Goal: Task Accomplishment & Management: Use online tool/utility

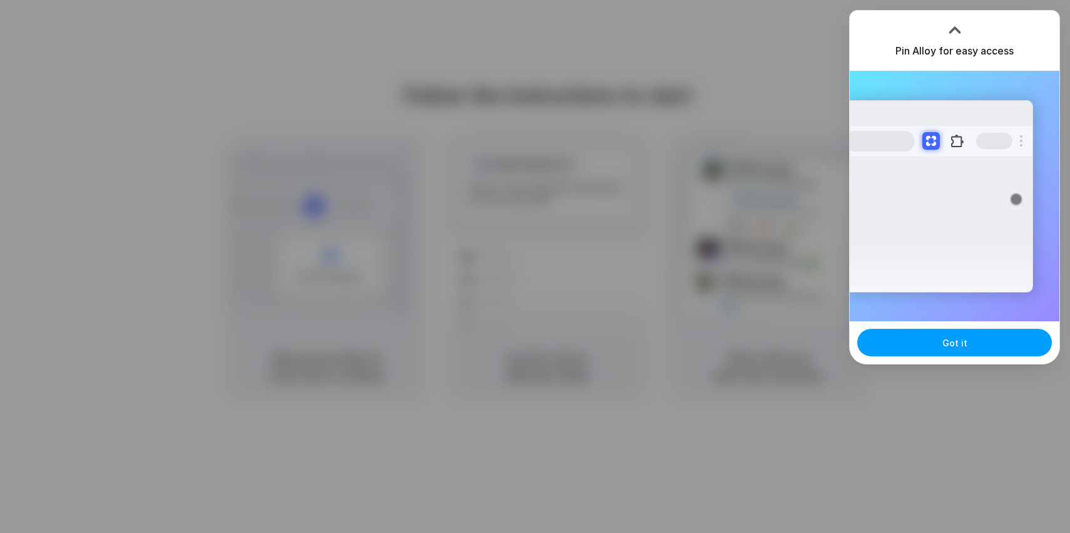
click at [969, 352] on button "Got it" at bounding box center [954, 343] width 195 height 28
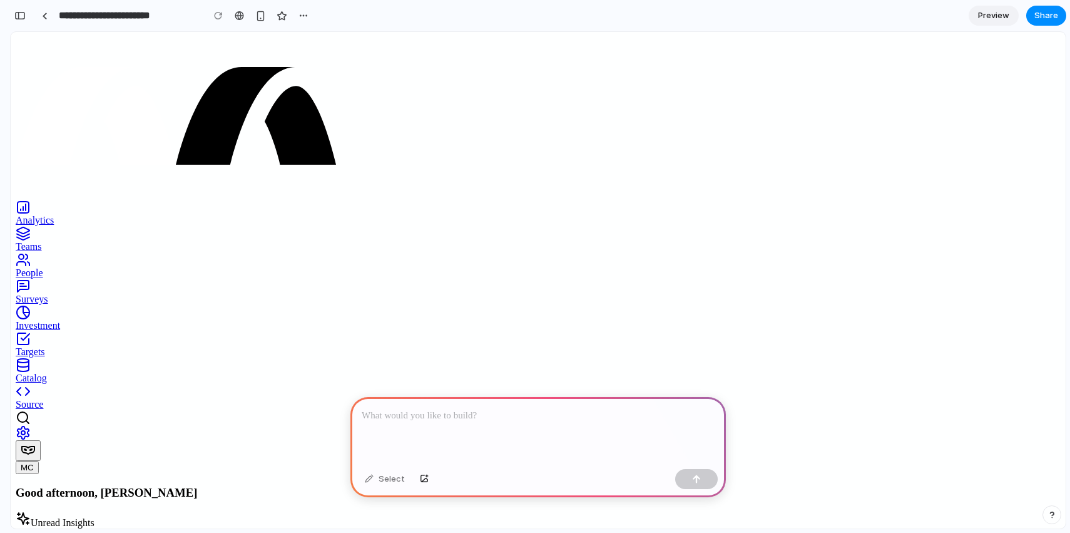
click at [29, 202] on icon at bounding box center [23, 207] width 11 height 11
click at [430, 424] on div at bounding box center [537, 430] width 375 height 67
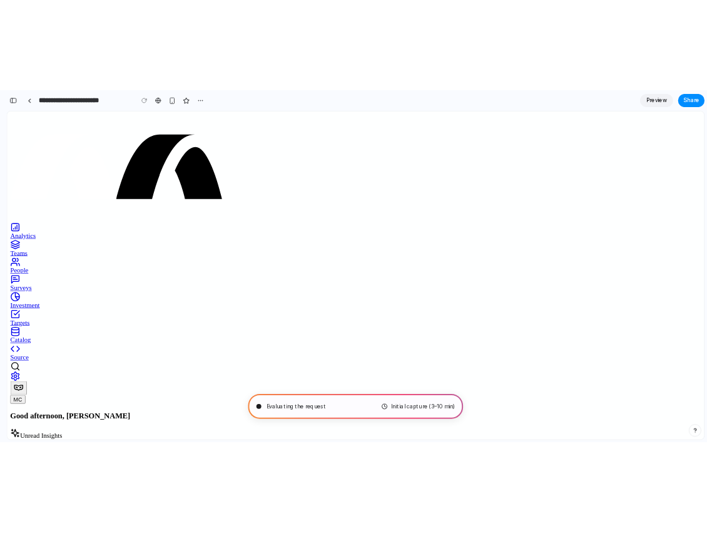
scroll to position [54, 0]
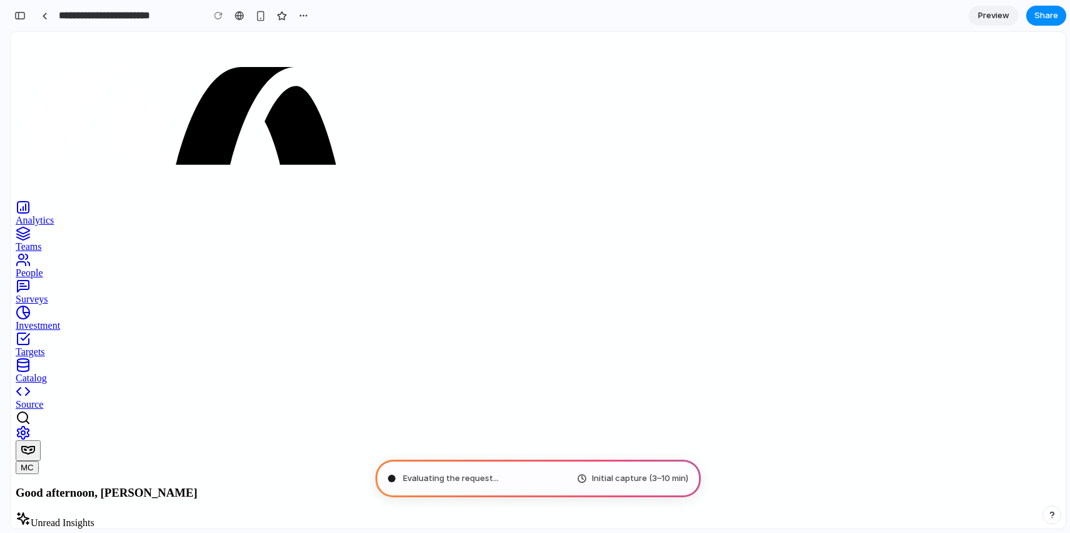
type input "**********"
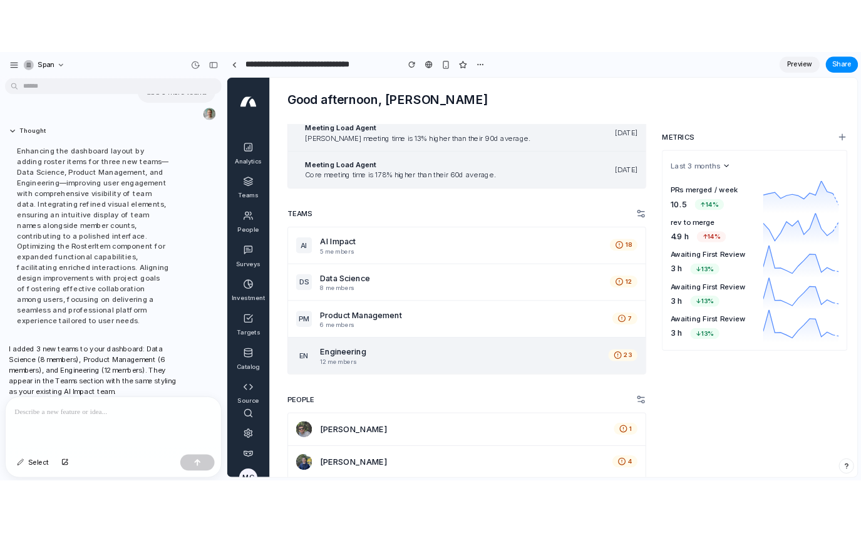
scroll to position [101, 0]
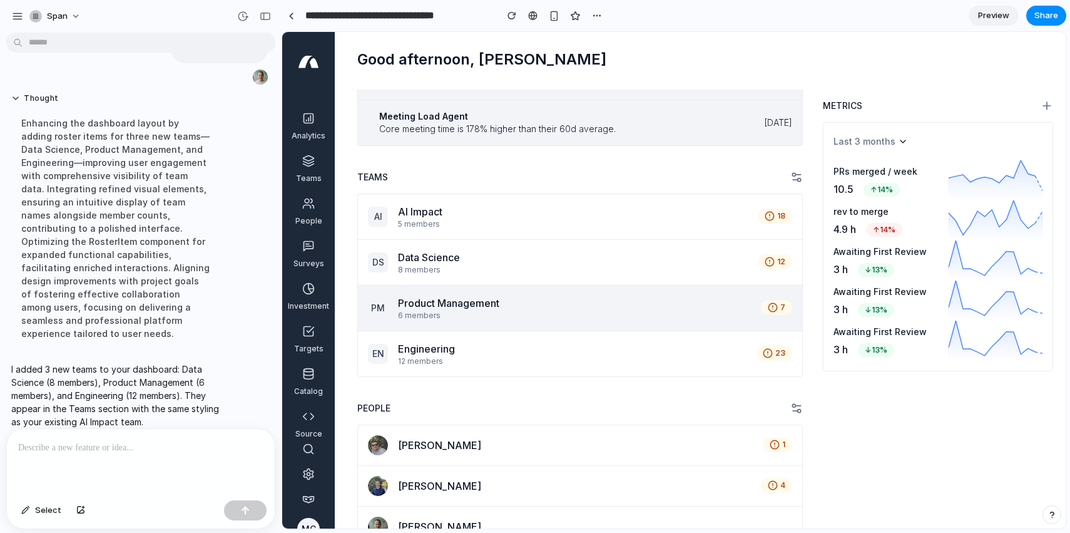
click at [524, 309] on div "Product Management" at bounding box center [577, 302] width 358 height 15
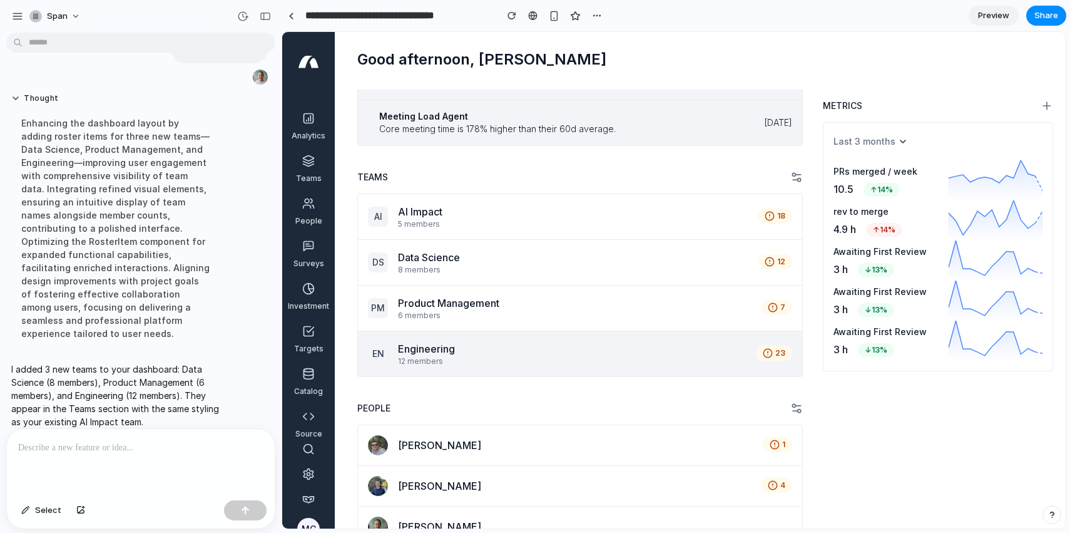
click at [453, 345] on div "Engineering" at bounding box center [574, 348] width 353 height 15
click at [774, 349] on div "Alert Icon 23" at bounding box center [774, 352] width 36 height 15
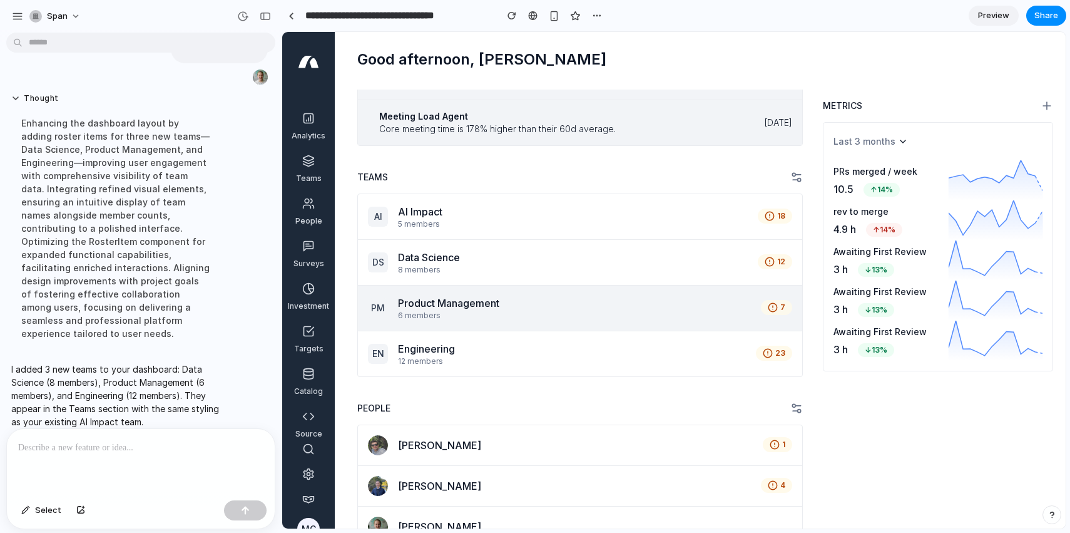
click at [774, 308] on icon "Alert Icon" at bounding box center [773, 307] width 10 height 10
